Goal: Transaction & Acquisition: Purchase product/service

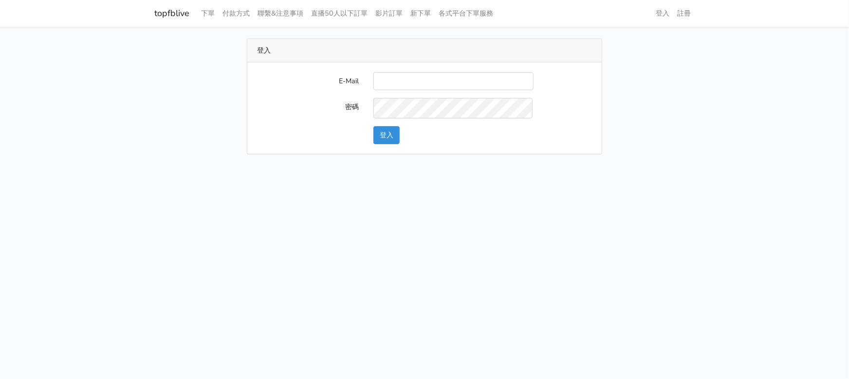
type input "a0930115212@gmail.com"
click at [372, 144] on div "登入" at bounding box center [482, 135] width 233 height 18
click at [397, 144] on button "登入" at bounding box center [386, 135] width 26 height 18
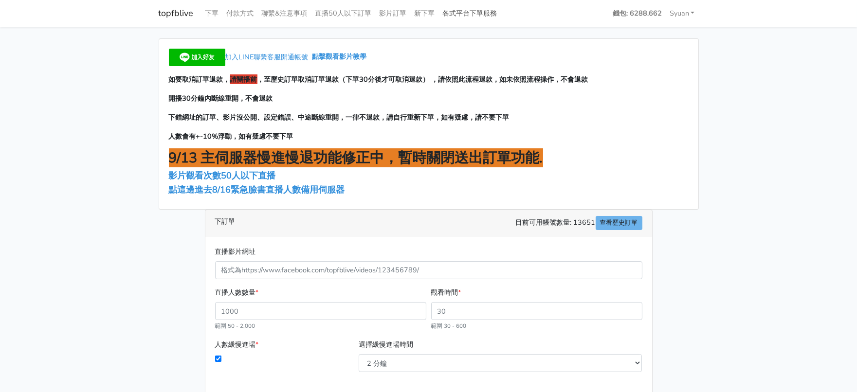
click at [501, 12] on link "各式平台下單服務" at bounding box center [470, 13] width 62 height 19
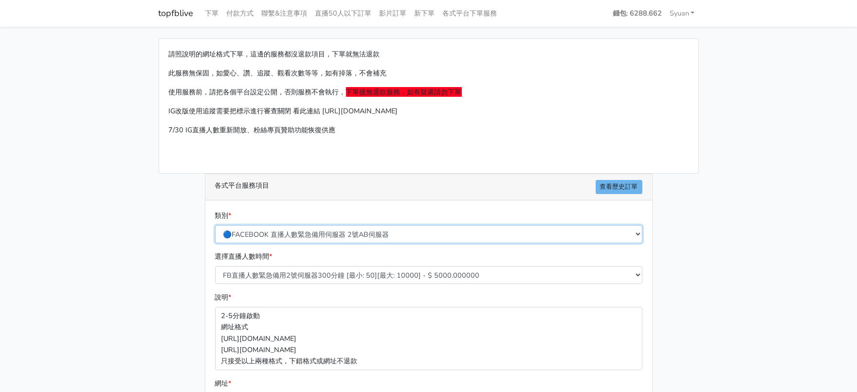
click at [296, 243] on select "🔵FACEBOOK 直播人數緊急備用伺服器 2號AB伺服器 🔵FACEBOOK 網軍專用貼文留言 安全保密 🔵FACEBOOK 直播人數緊急備用伺服器 J1 …" at bounding box center [428, 234] width 427 height 18
select select "🔵2/12新增FACEBOOK 直播人數緊急備用伺服器 SC伺服器"
click at [216, 243] on select "🔵FACEBOOK 直播人數緊急備用伺服器 2號AB伺服器 🔵FACEBOOK 網軍專用貼文留言 安全保密 🔵FACEBOOK 直播人數緊急備用伺服器 J1 …" at bounding box center [428, 234] width 427 height 18
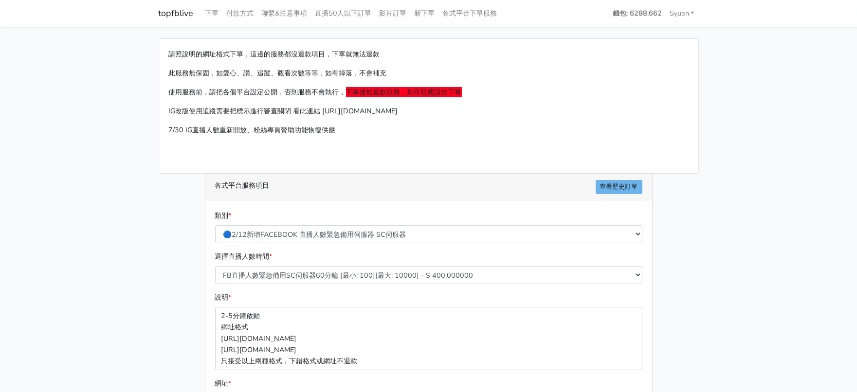
click at [165, 237] on div "請照說明的網址格式下單，這邊的服務都沒退款項目，下單就無法退款 此服務無保固，如愛心、讚、追蹤、觀看次數等等，如有掉落，不會補充 使用服務前，請把各個平台設定…" at bounding box center [428, 288] width 555 height 501
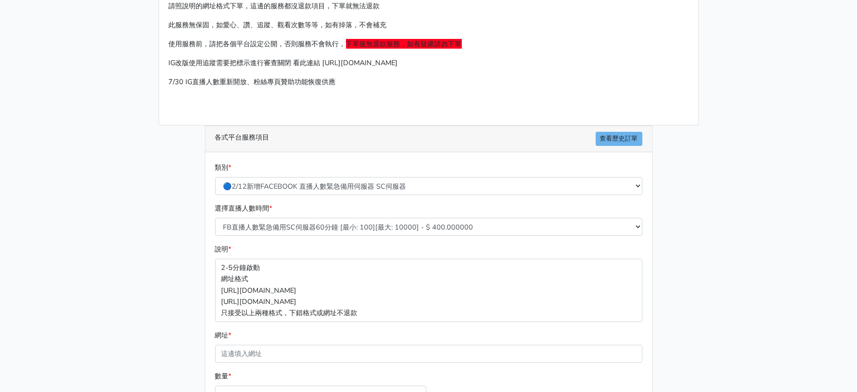
scroll to position [183, 0]
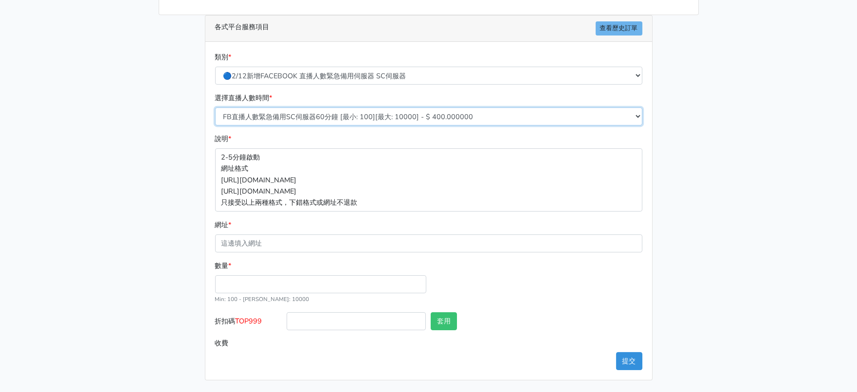
drag, startPoint x: 377, startPoint y: 126, endPoint x: 367, endPoint y: 131, distance: 11.5
click at [377, 126] on select "FB直播人數緊急備用SC伺服器60分鐘 [最小: 100][最大: 10000] - $ 400.000000 FB直播人數緊急備用SC伺服器120分鐘 [最…" at bounding box center [428, 117] width 427 height 18
select select "636"
click at [216, 116] on select "FB直播人數緊急備用SC伺服器60分鐘 [最小: 100][最大: 10000] - $ 400.000000 FB直播人數緊急備用SC伺服器120分鐘 [最…" at bounding box center [428, 117] width 427 height 18
click at [295, 294] on input "數量 *" at bounding box center [320, 284] width 211 height 18
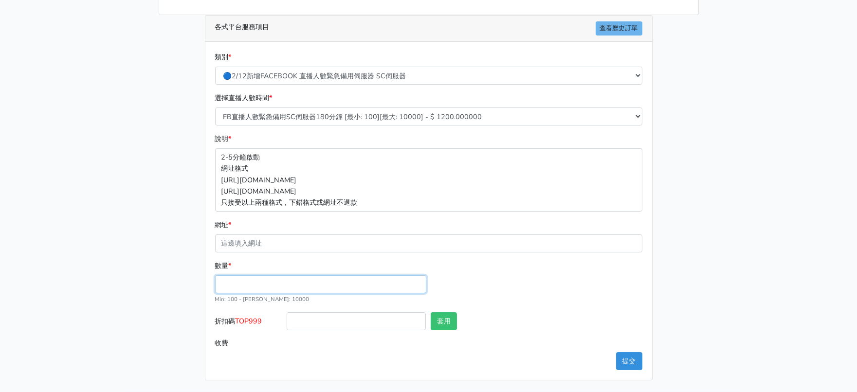
type input "2"
type input "300"
type input "360.000"
click at [249, 326] on span "TOP999" at bounding box center [249, 321] width 27 height 10
click at [287, 331] on input "折扣碼 TOP999" at bounding box center [356, 321] width 139 height 18
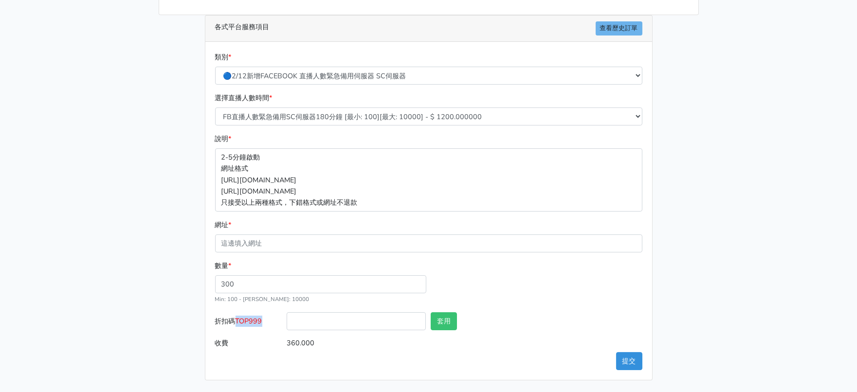
click at [249, 326] on span "TOP999" at bounding box center [249, 321] width 27 height 10
click at [287, 331] on input "折扣碼 TOP999" at bounding box center [356, 321] width 139 height 18
copy span "TOP999"
drag, startPoint x: 396, startPoint y: 362, endPoint x: 428, endPoint y: 361, distance: 32.1
click at [396, 331] on input "折扣碼 TOP999" at bounding box center [356, 321] width 139 height 18
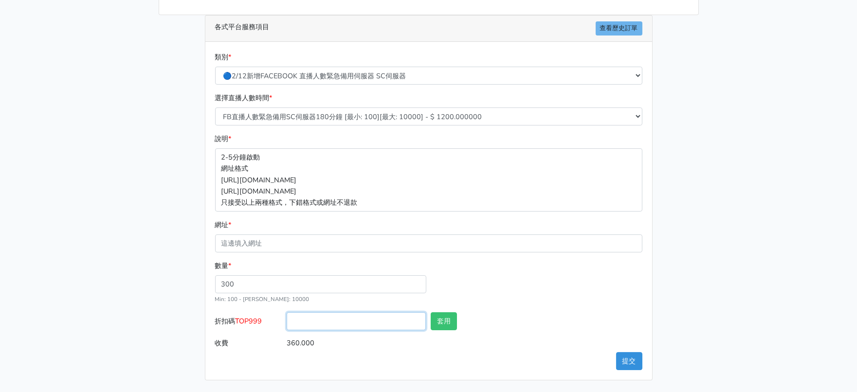
paste input "TOP999"
type input "TOP999"
click at [443, 331] on button "套用" at bounding box center [444, 321] width 26 height 18
type input "套用失敗"
click at [49, 283] on main "請照說明的網址格式下單，這邊的服務都沒退款項目，下單就無法退款 此服務無保固，如愛心、讚、追蹤、觀看次數等等，如有掉落，不會補充 使用服務前，請把各個平台設定…" at bounding box center [428, 130] width 857 height 524
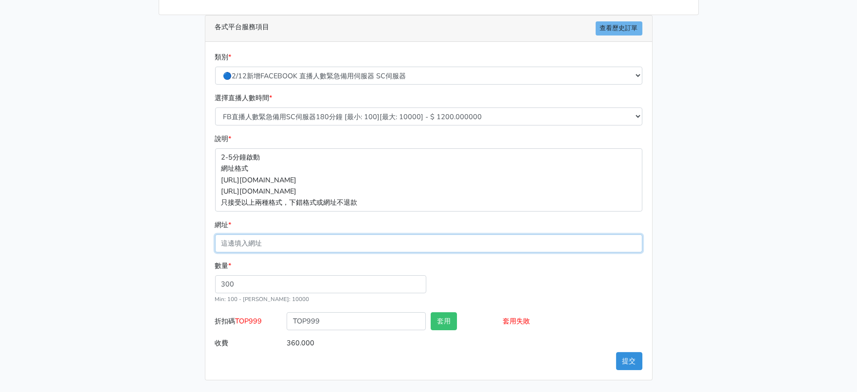
click at [298, 253] on input "網址 *" at bounding box center [428, 244] width 427 height 18
paste input "[URL][DOMAIN_NAME]"
type input "[URL][DOMAIN_NAME]"
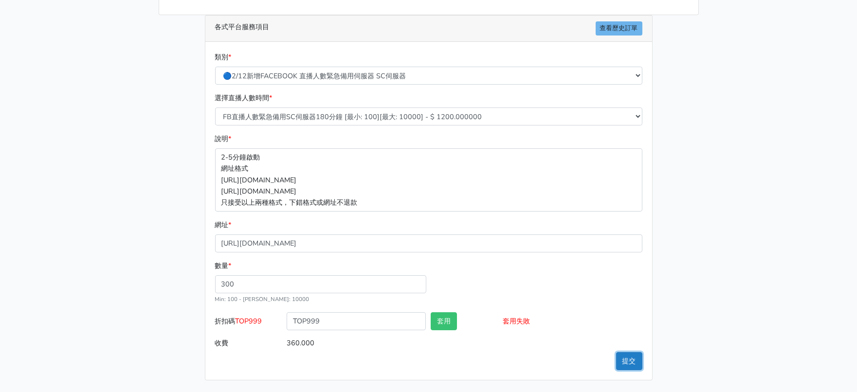
click at [633, 355] on button "提交" at bounding box center [629, 361] width 26 height 18
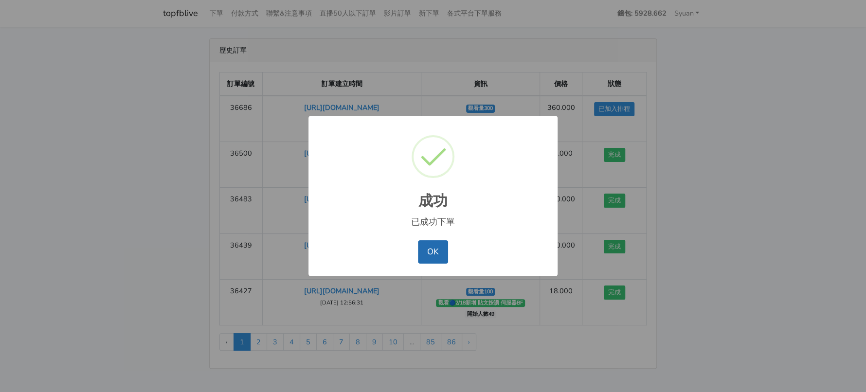
click at [437, 264] on button "OK" at bounding box center [433, 251] width 30 height 23
